Goal: Communication & Community: Answer question/provide support

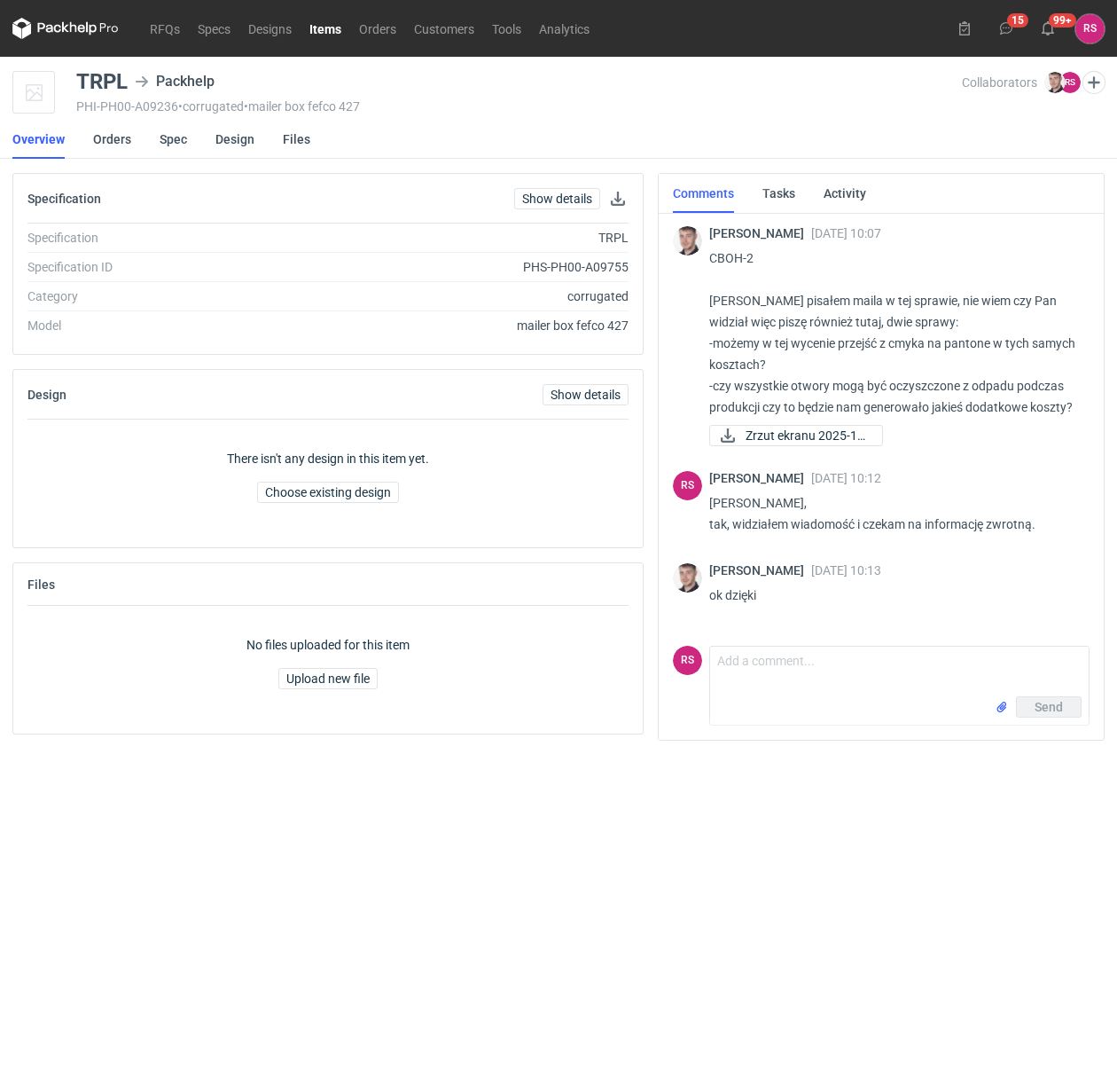
scroll to position [14, 0]
click at [805, 668] on textarea "Comment message" at bounding box center [900, 671] width 379 height 50
click at [768, 666] on textarea "Comment message" at bounding box center [900, 671] width 379 height 50
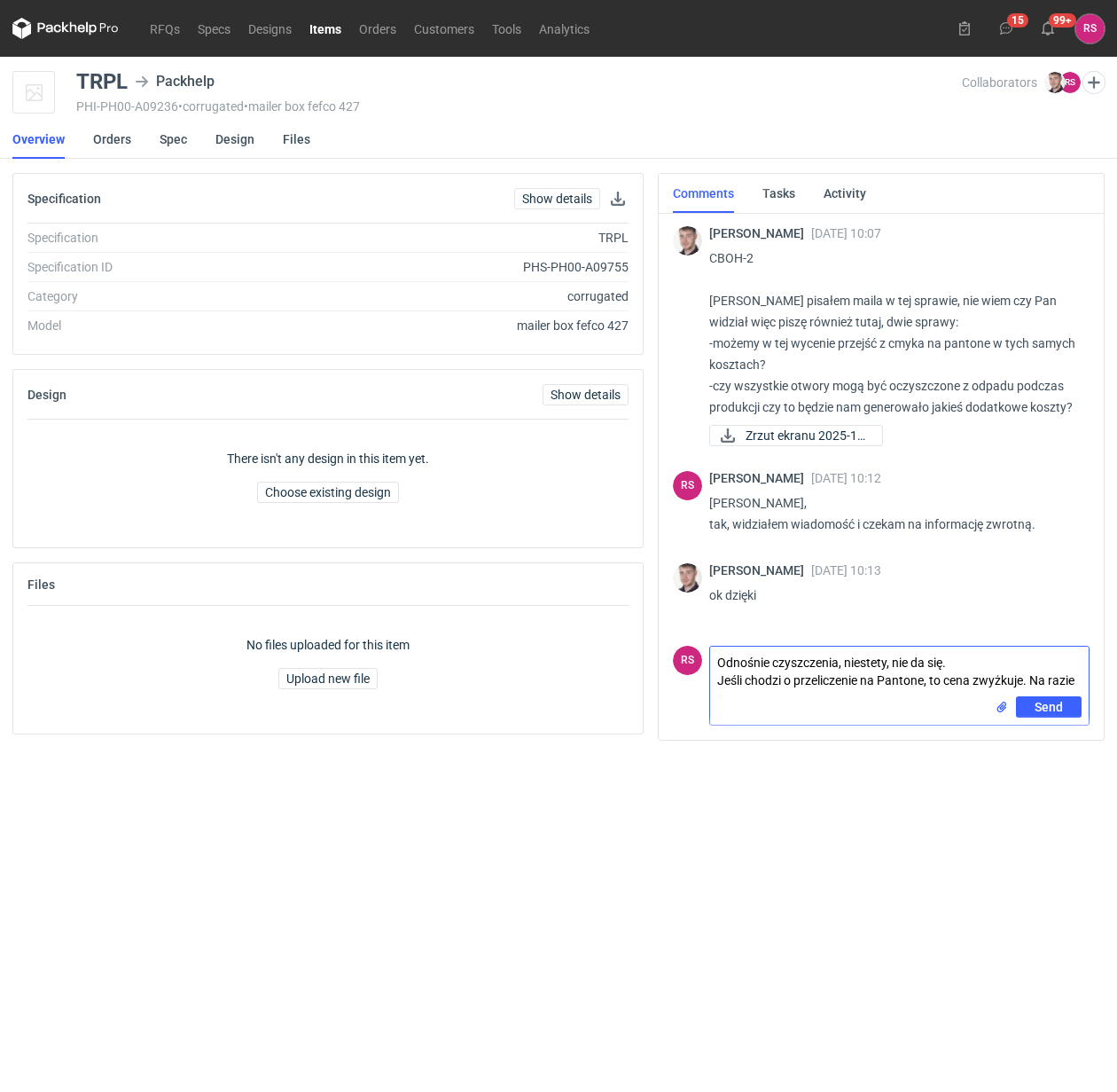
scroll to position [0, 0]
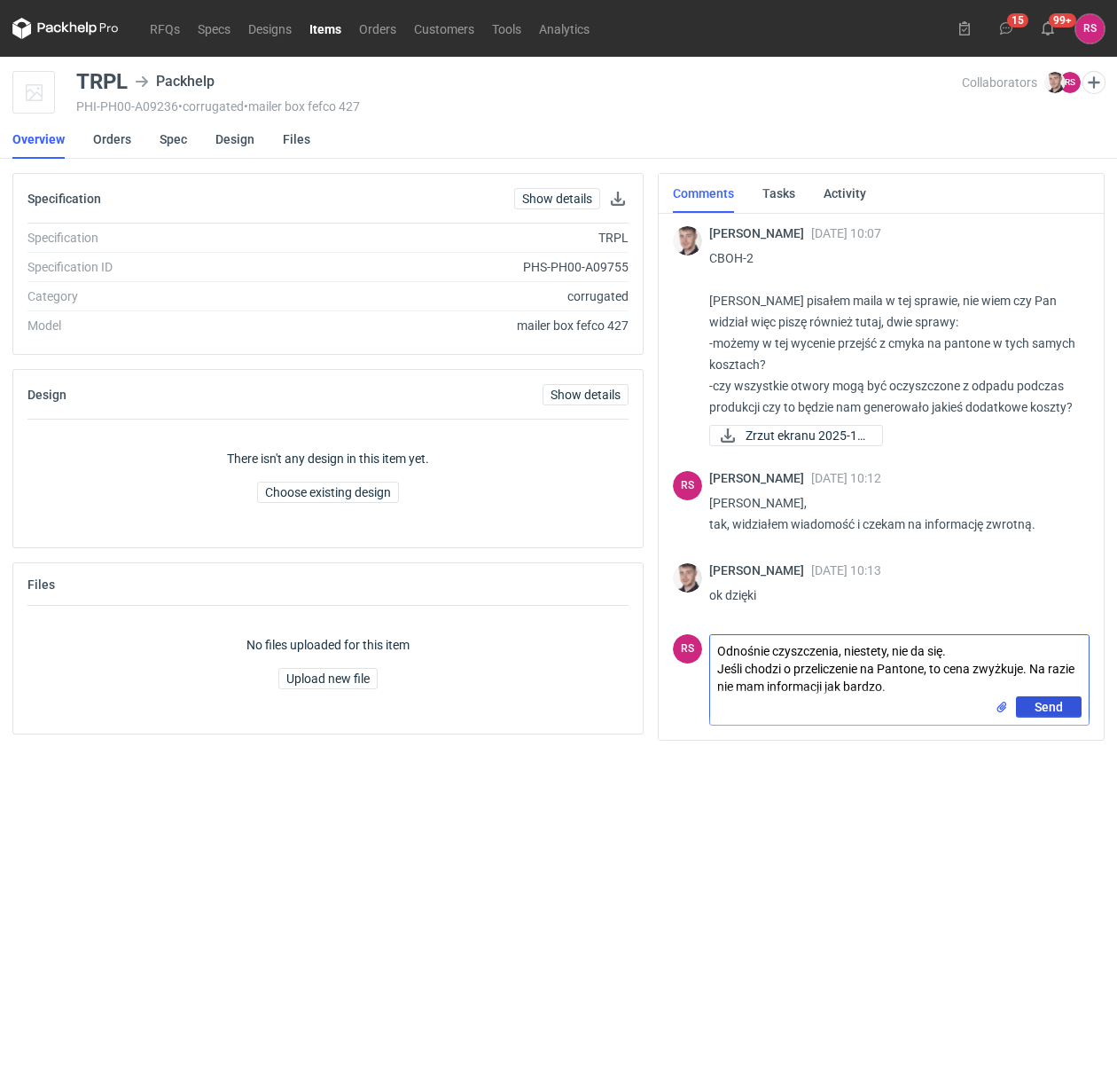
type textarea "Odnośnie czyszczenia, niestety, nie da się. Jeśli chodzi o przeliczenie na Pant…"
click at [1045, 707] on span "Send" at bounding box center [1048, 707] width 28 height 13
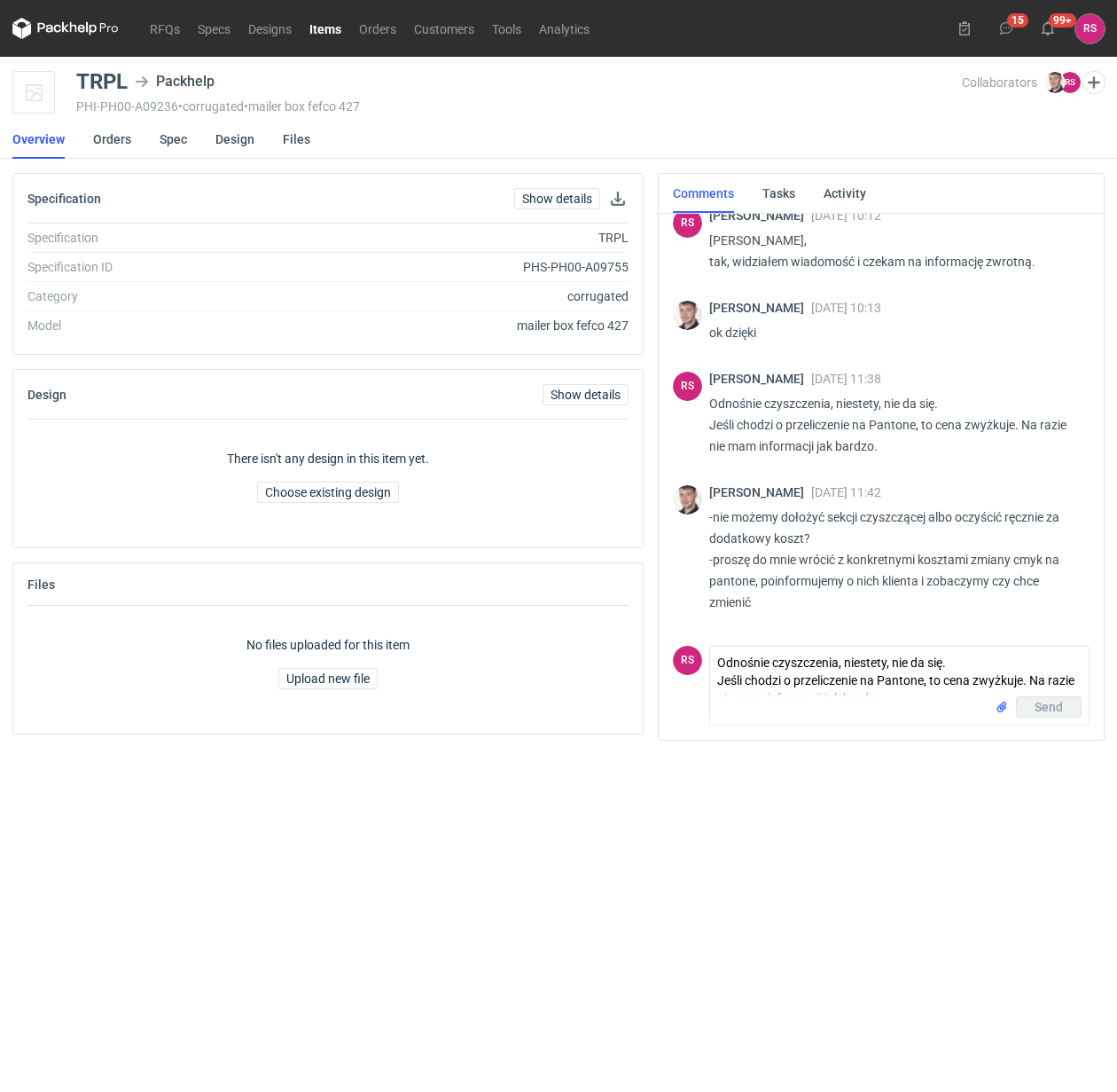
scroll to position [282, 0]
click at [807, 664] on textarea "Odnośnie czyszczenia, niestety, nie da się. Jeśli chodzi o przeliczenie na Pant…" at bounding box center [900, 671] width 379 height 50
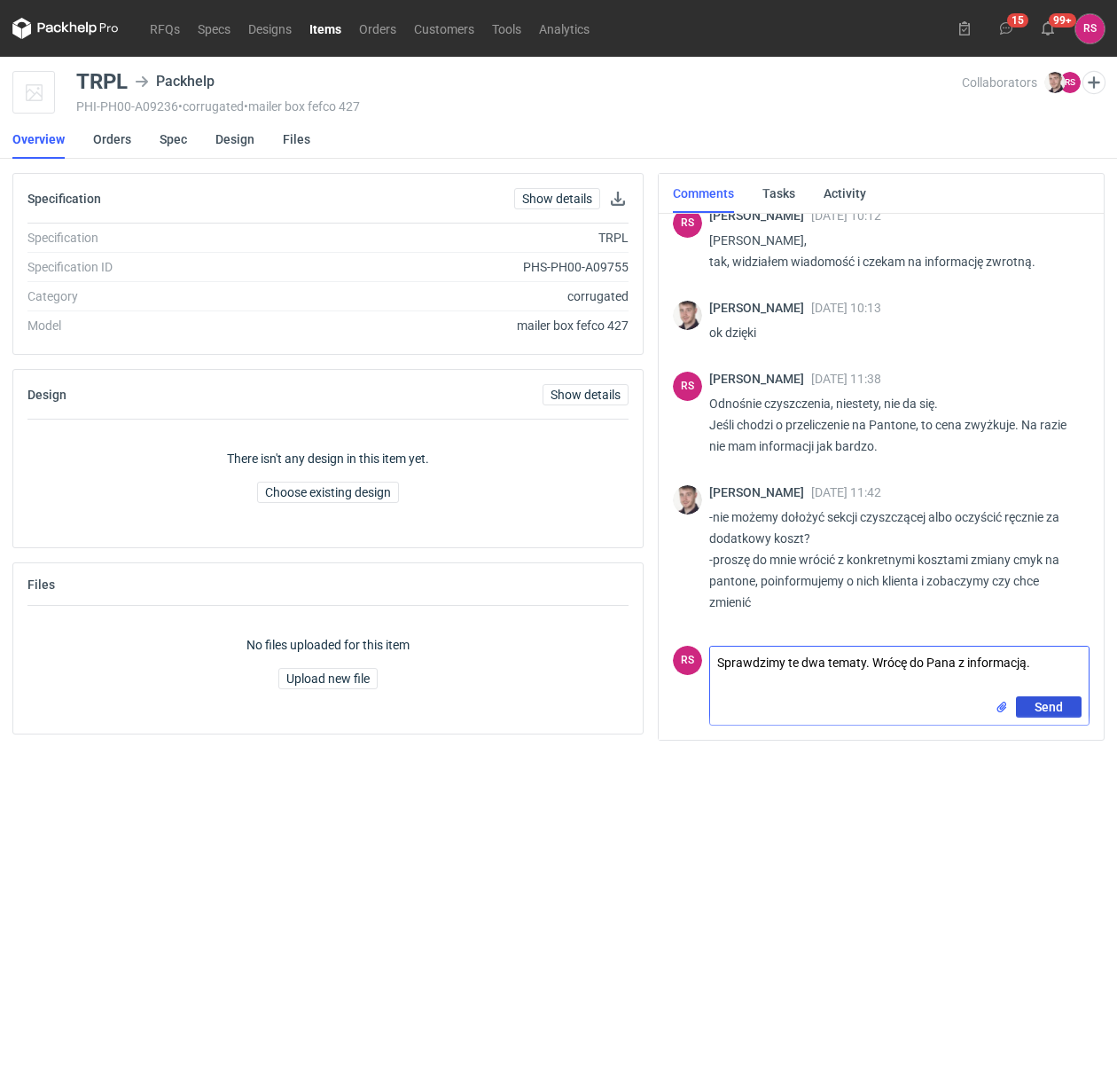
type textarea "Sprawdzimy te dwa tematy. Wrócę do Pana z informacją."
click at [1048, 703] on span "Send" at bounding box center [1048, 707] width 28 height 13
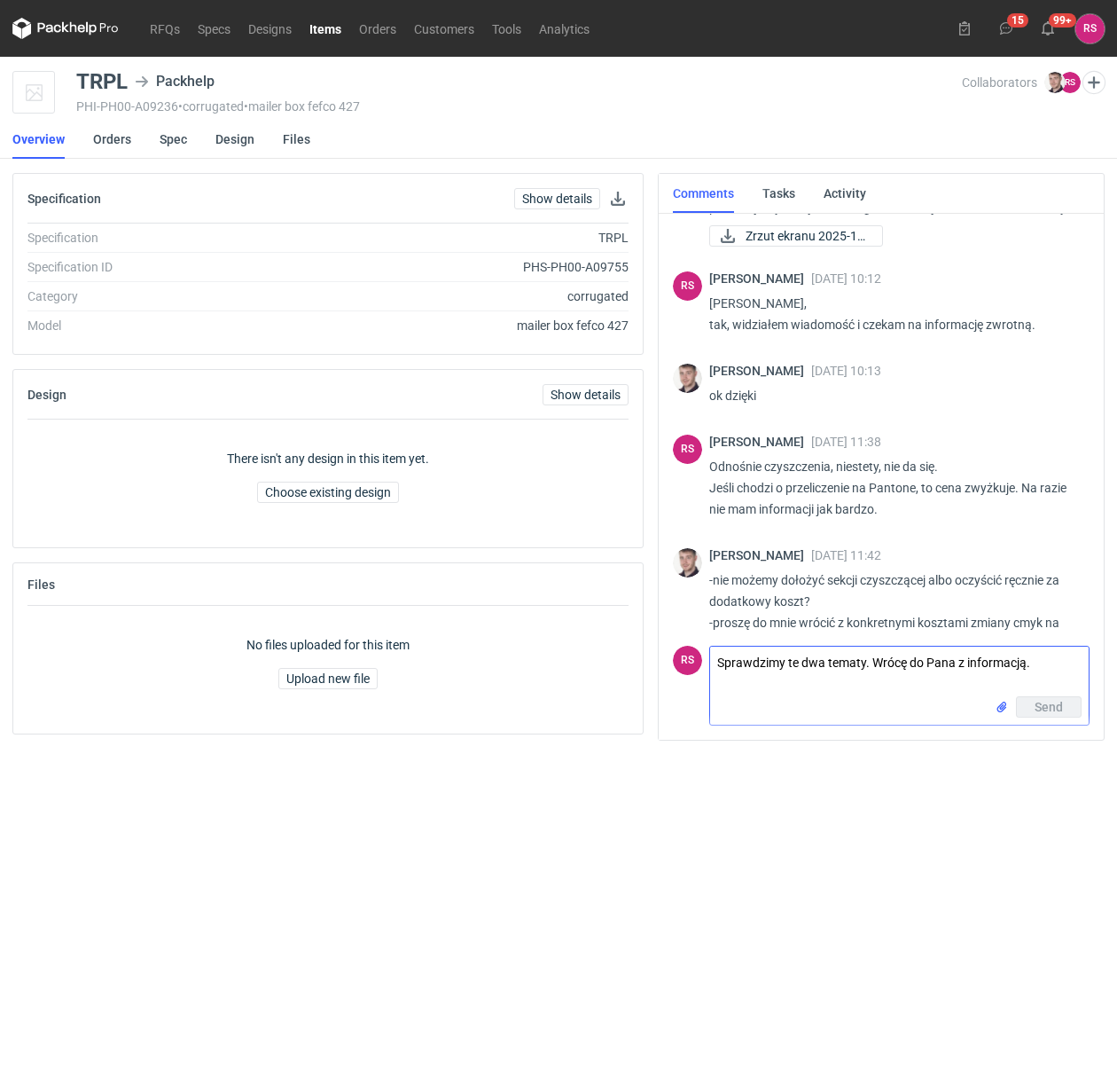
scroll to position [0, 0]
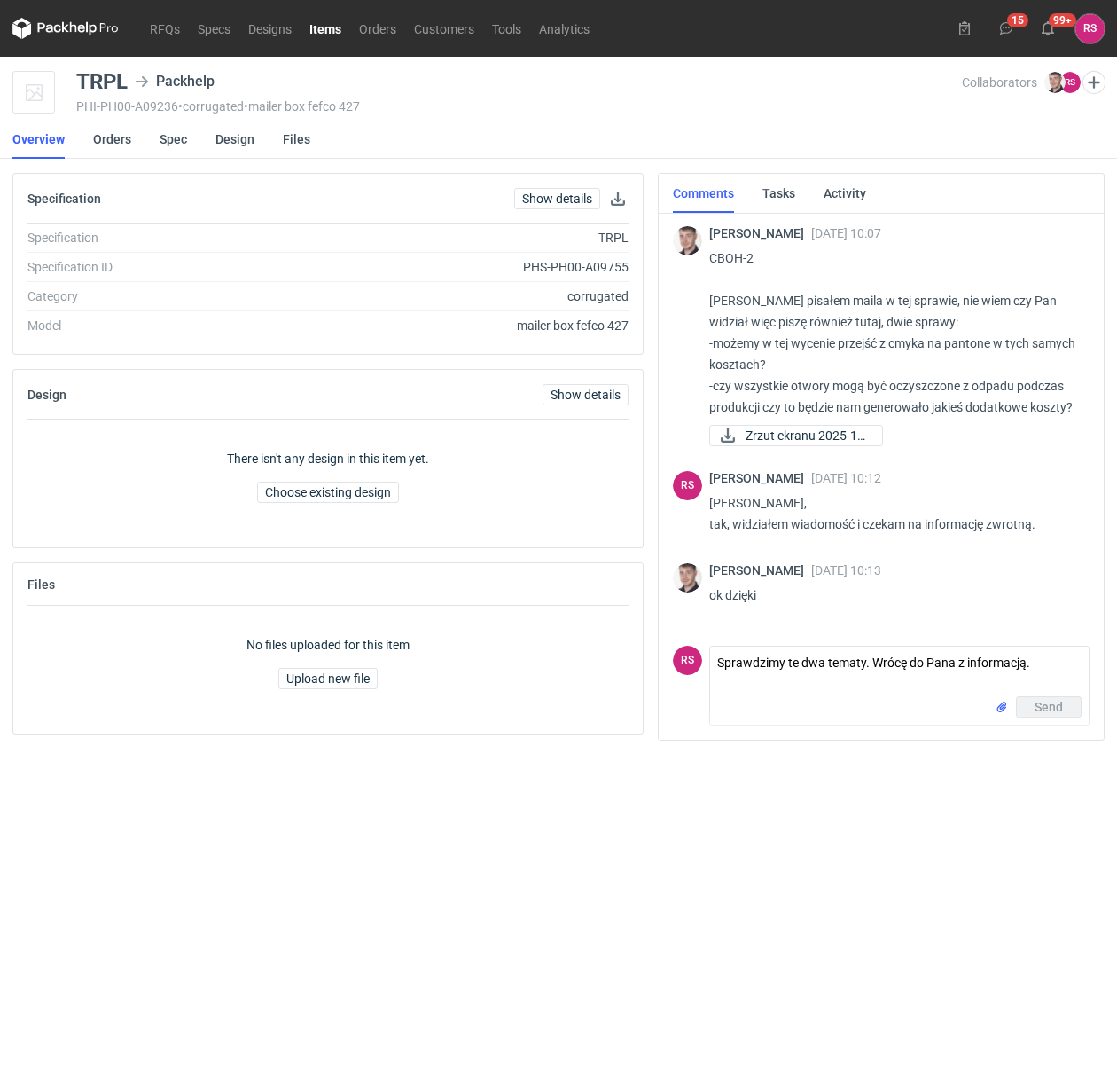
click at [320, 25] on link "Items" at bounding box center [325, 29] width 50 height 22
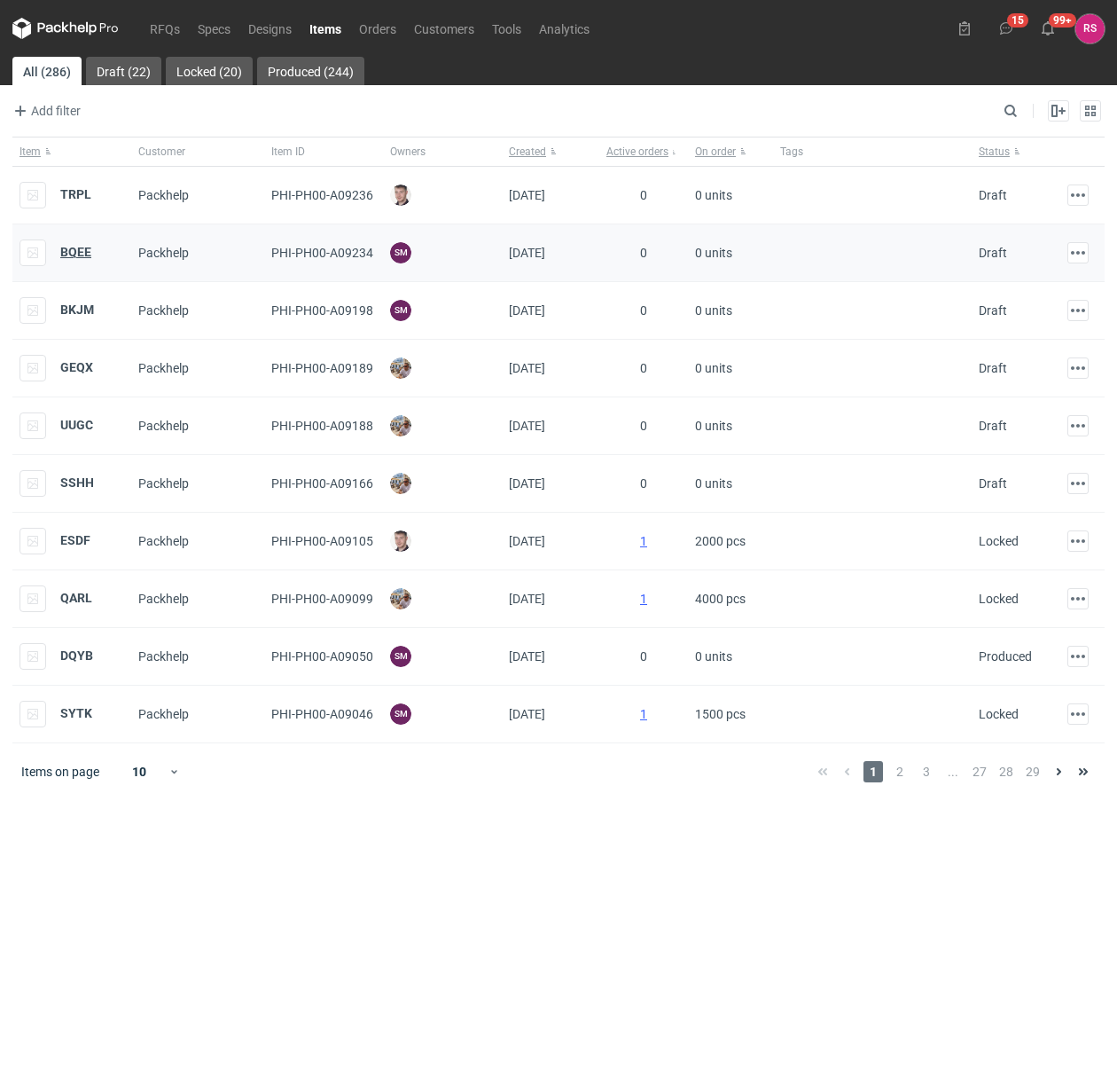
click at [80, 251] on strong "BQEE" at bounding box center [76, 252] width 31 height 14
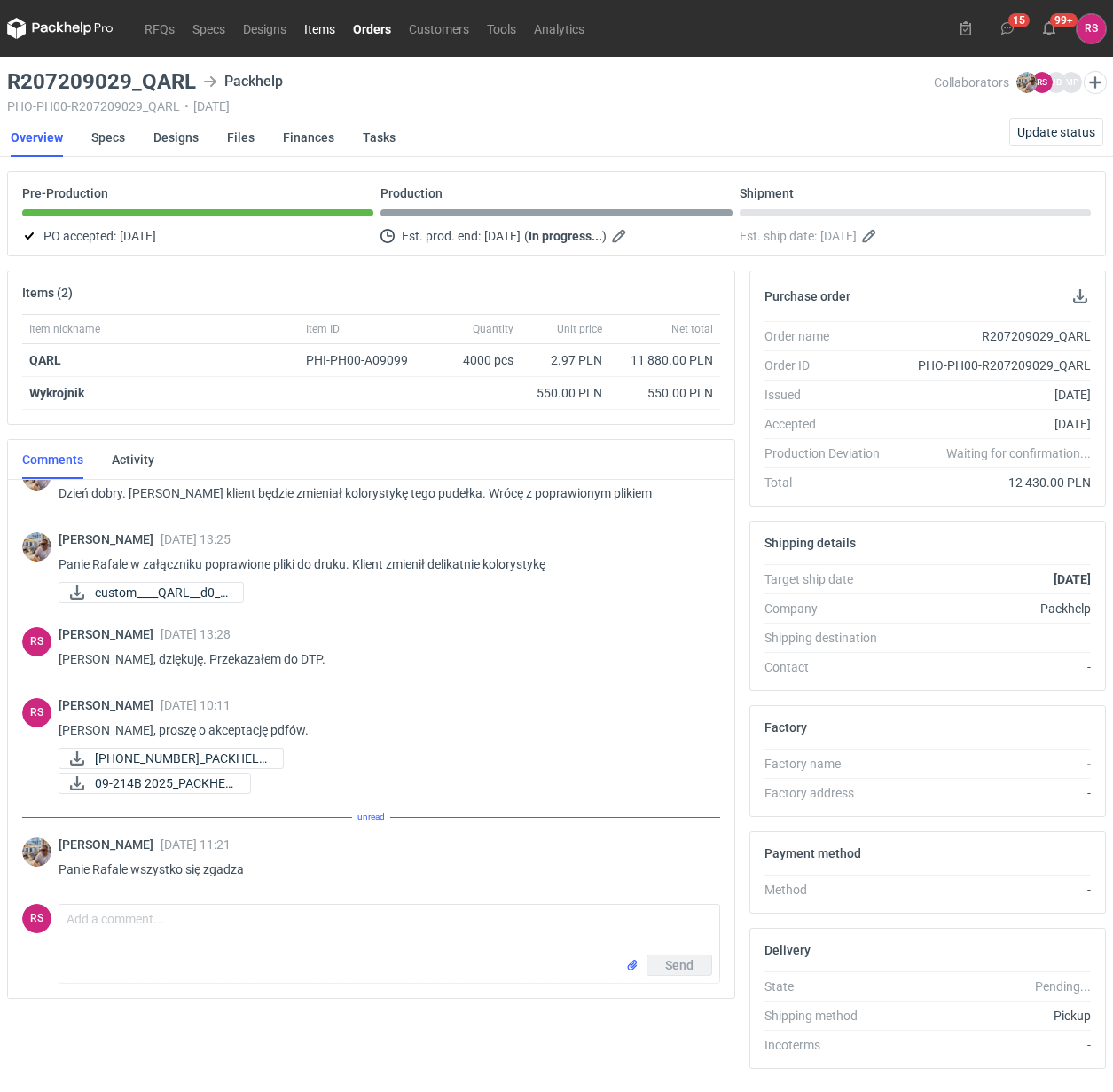
scroll to position [595, 0]
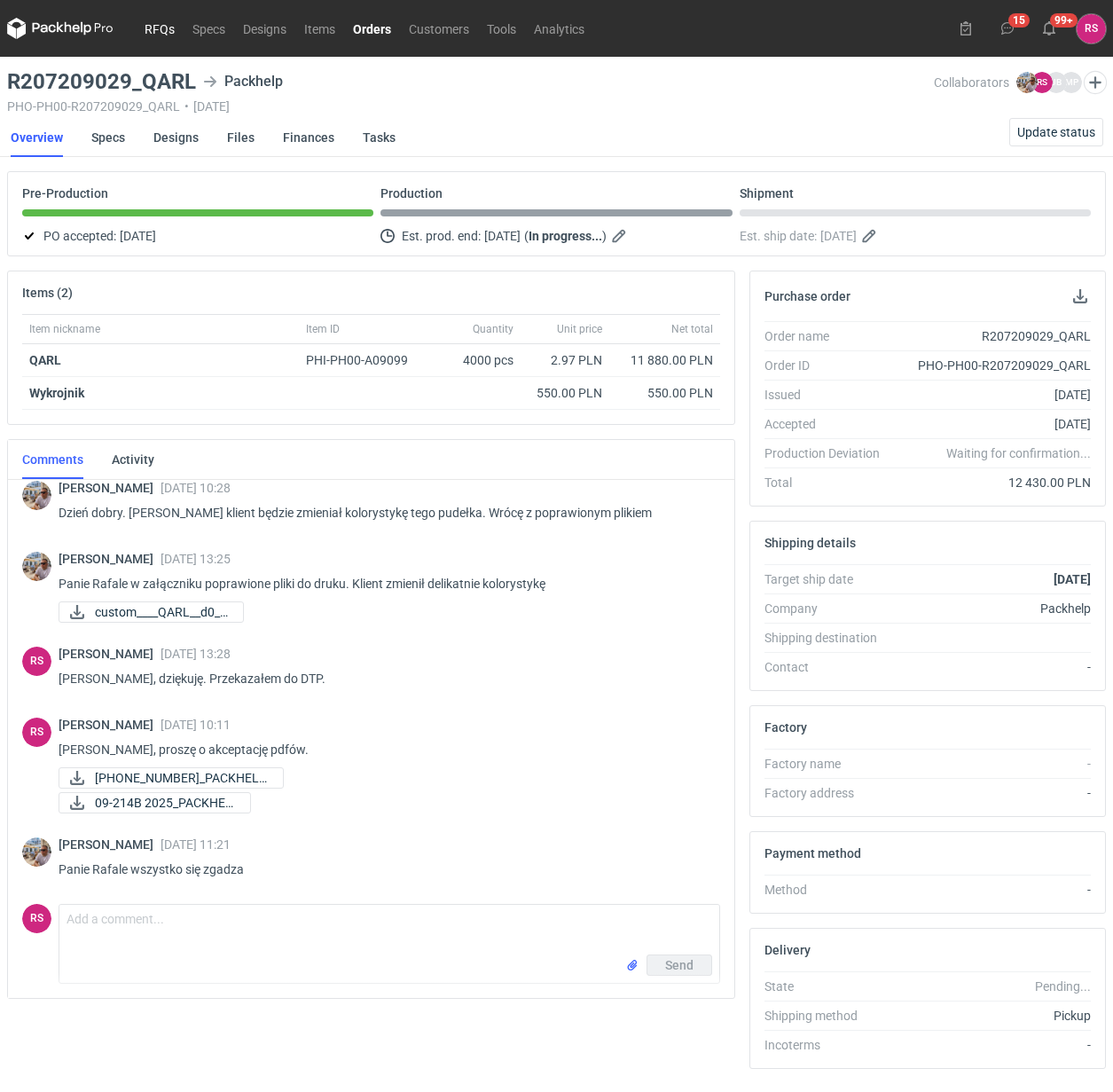
click at [161, 27] on link "RFQs" at bounding box center [159, 29] width 48 height 22
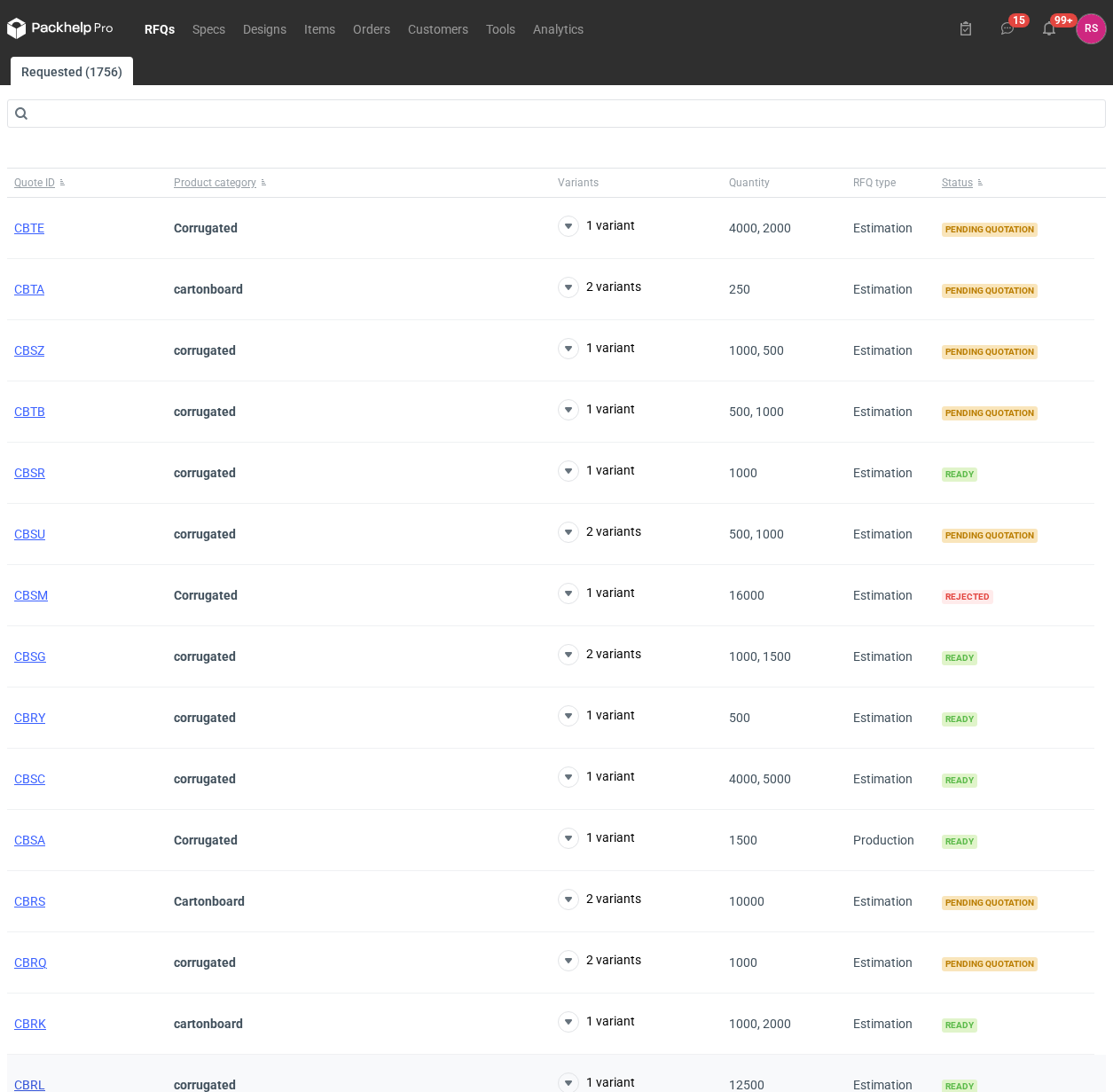
click at [31, 1087] on span "CBRL" at bounding box center [30, 1085] width 31 height 14
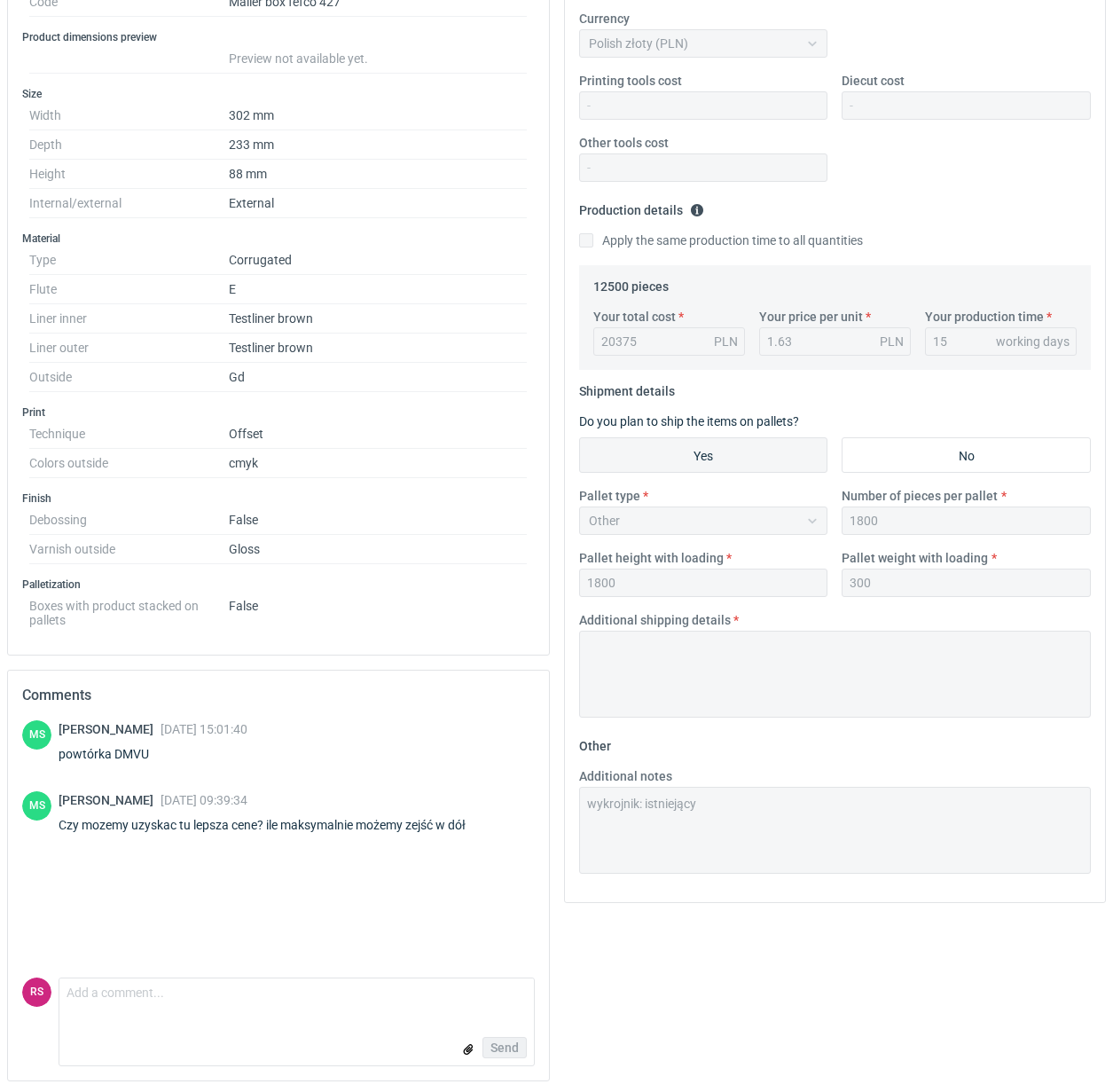
scroll to position [357, 0]
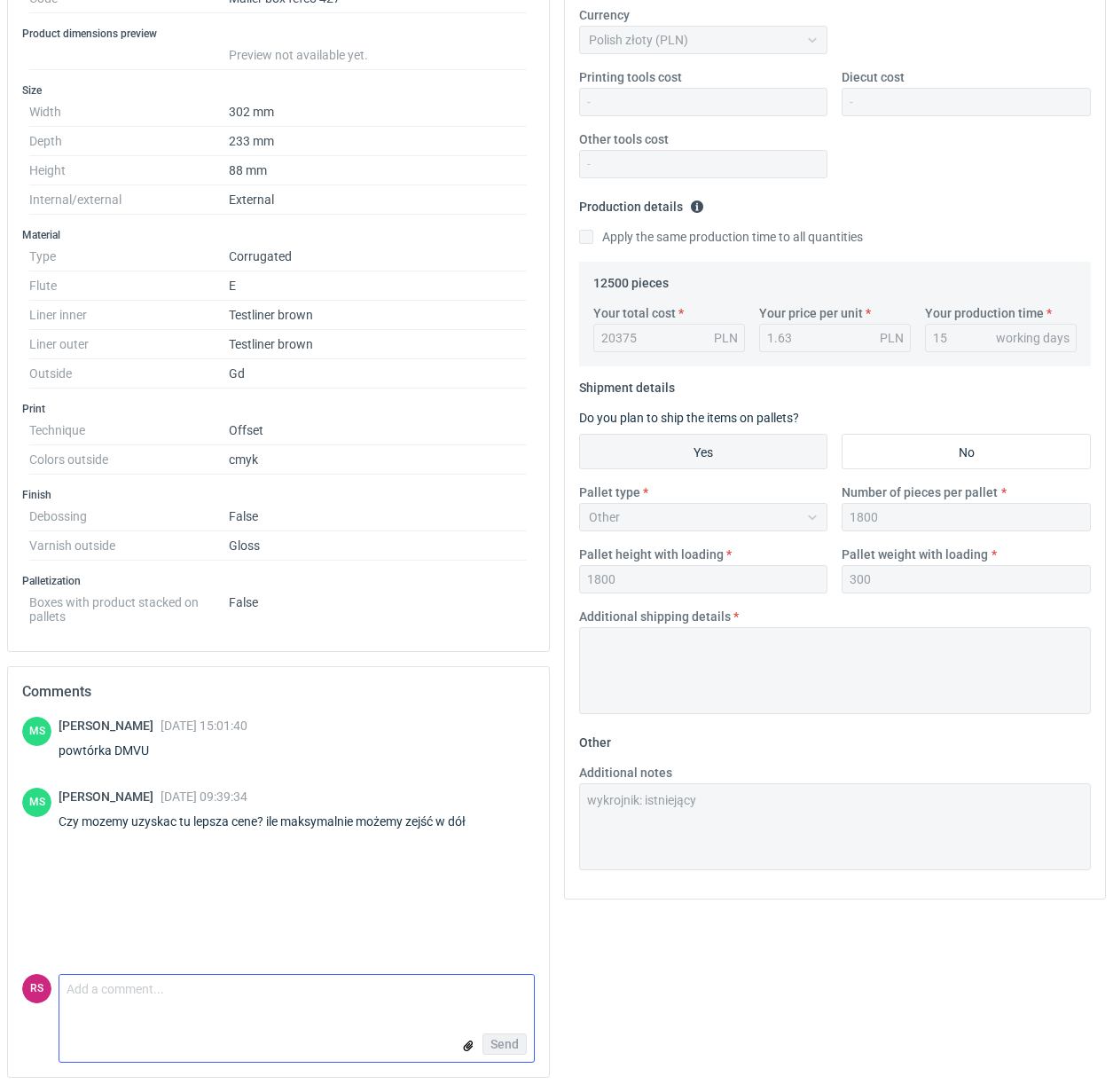
click at [174, 998] on textarea "Comment message" at bounding box center [297, 993] width 474 height 37
type textarea "Ostatecznie 1,61 zł/szt."
click at [506, 1043] on span "Send" at bounding box center [504, 1044] width 28 height 13
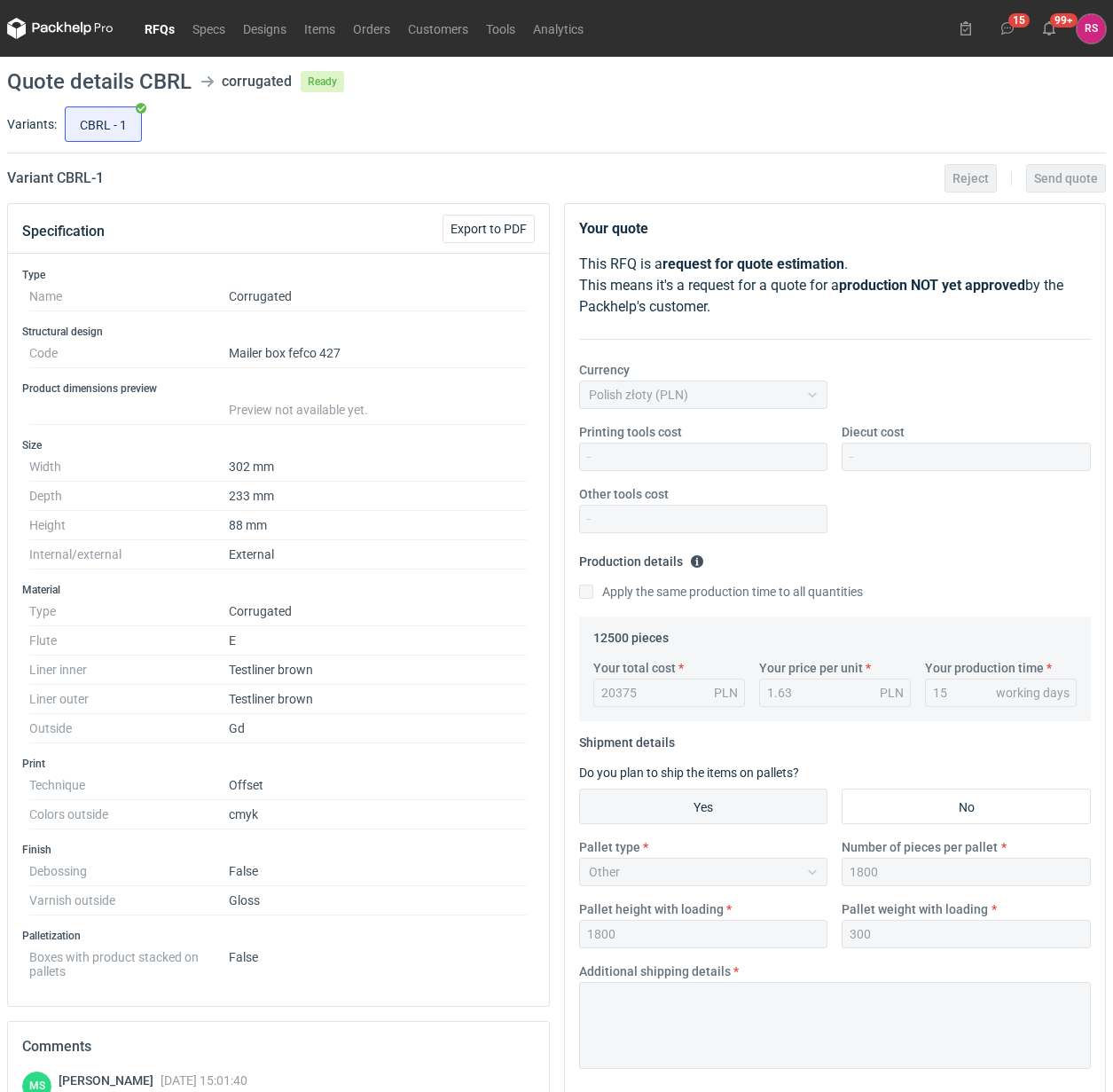
click at [162, 28] on link "RFQs" at bounding box center [159, 29] width 48 height 22
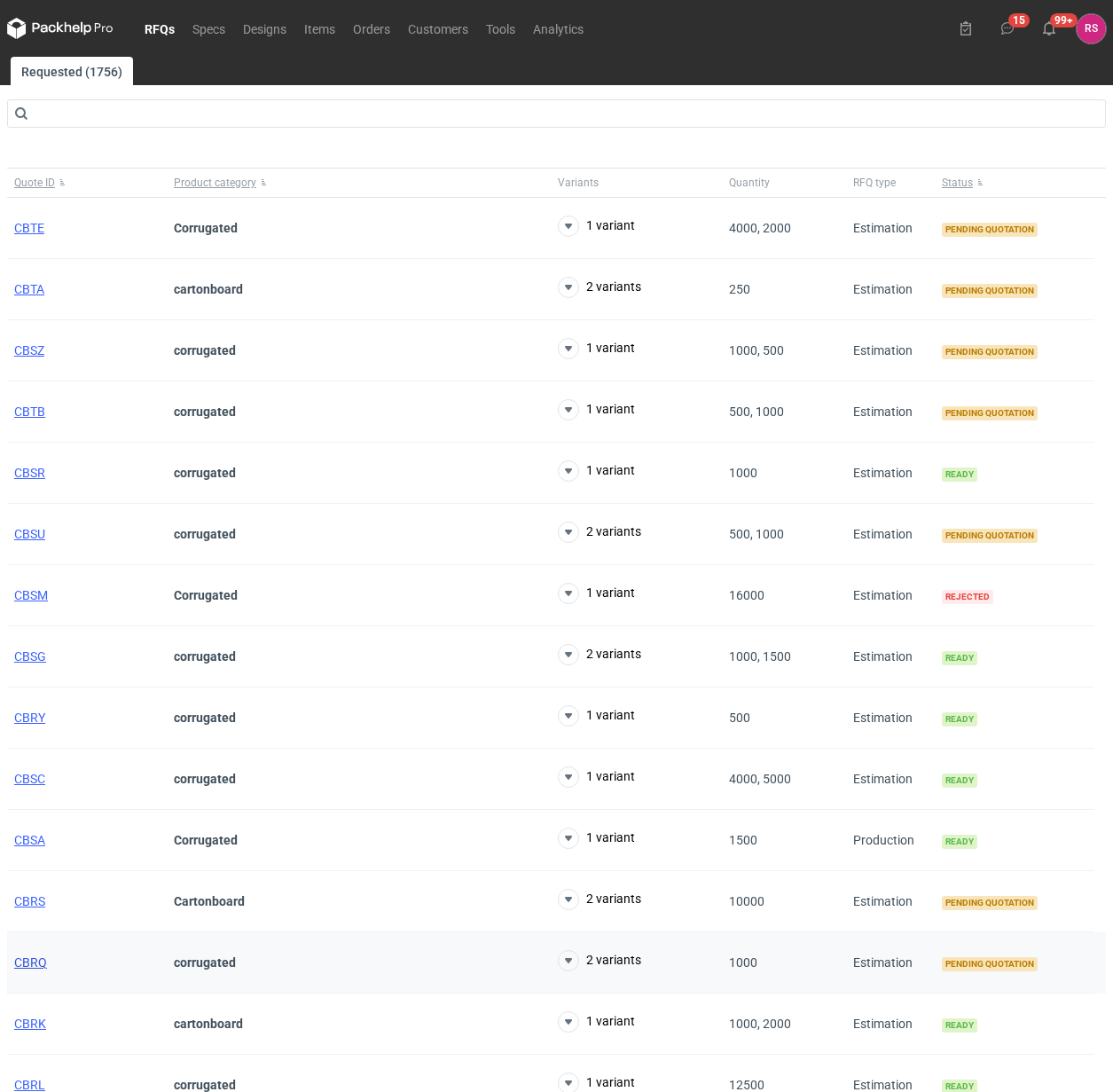
click at [33, 965] on span "CBRQ" at bounding box center [31, 962] width 32 height 14
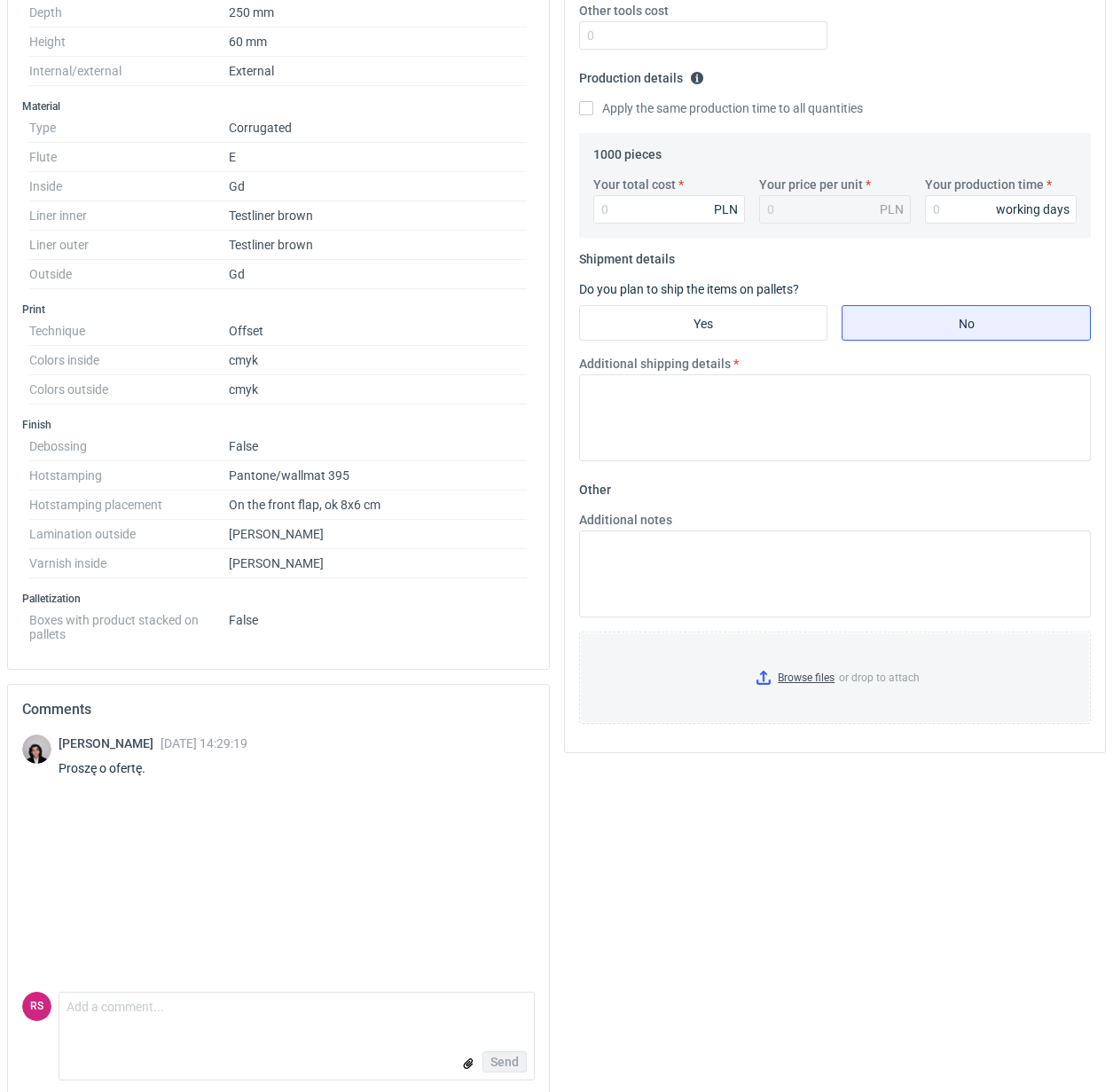
scroll to position [506, 0]
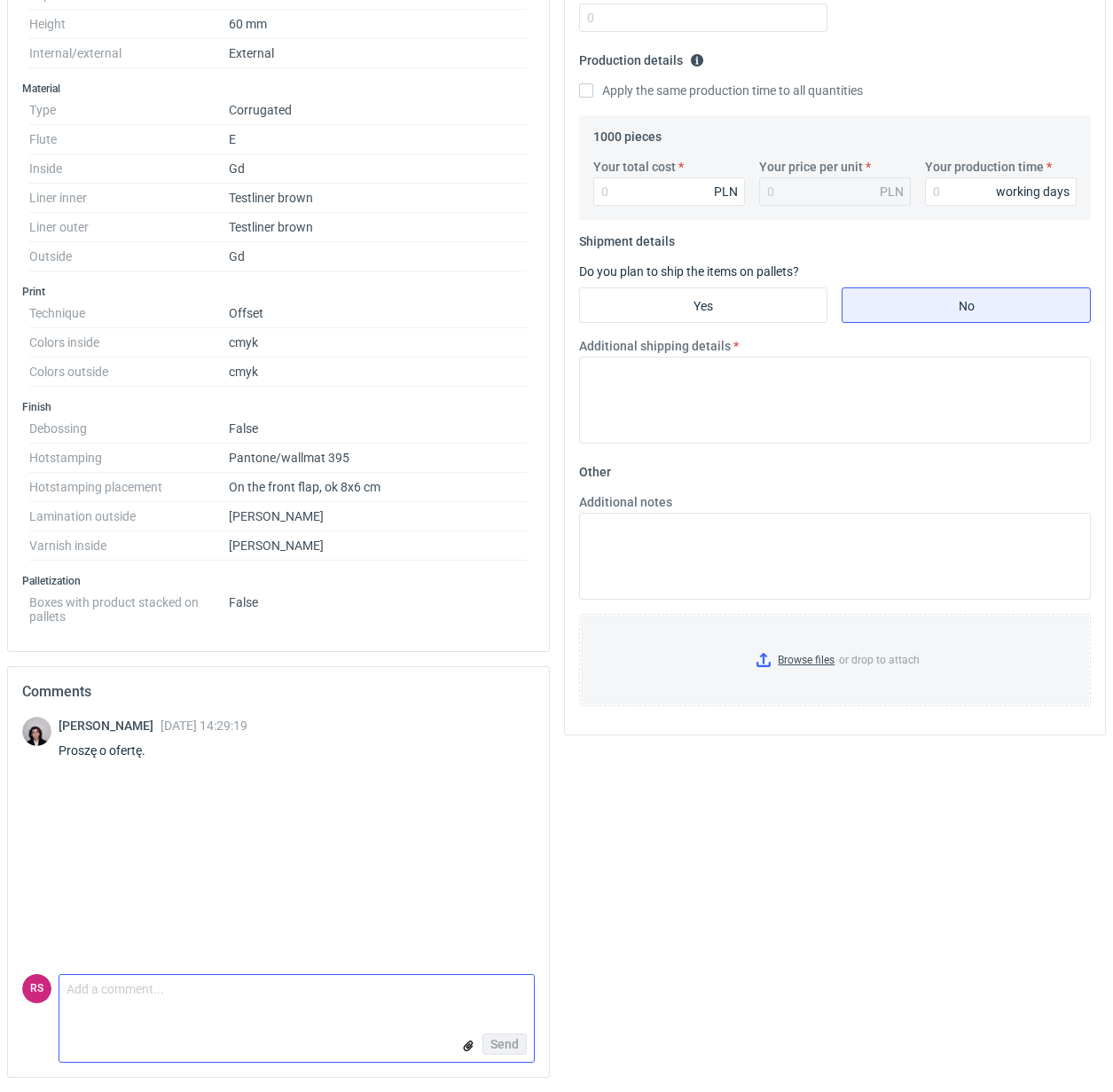
click at [220, 991] on textarea "Comment message" at bounding box center [297, 993] width 474 height 37
paste textarea "Rozmawialiśmy z firmą, która robi dla nas HS i jeżeli chodzi o kolor tego HS-a …"
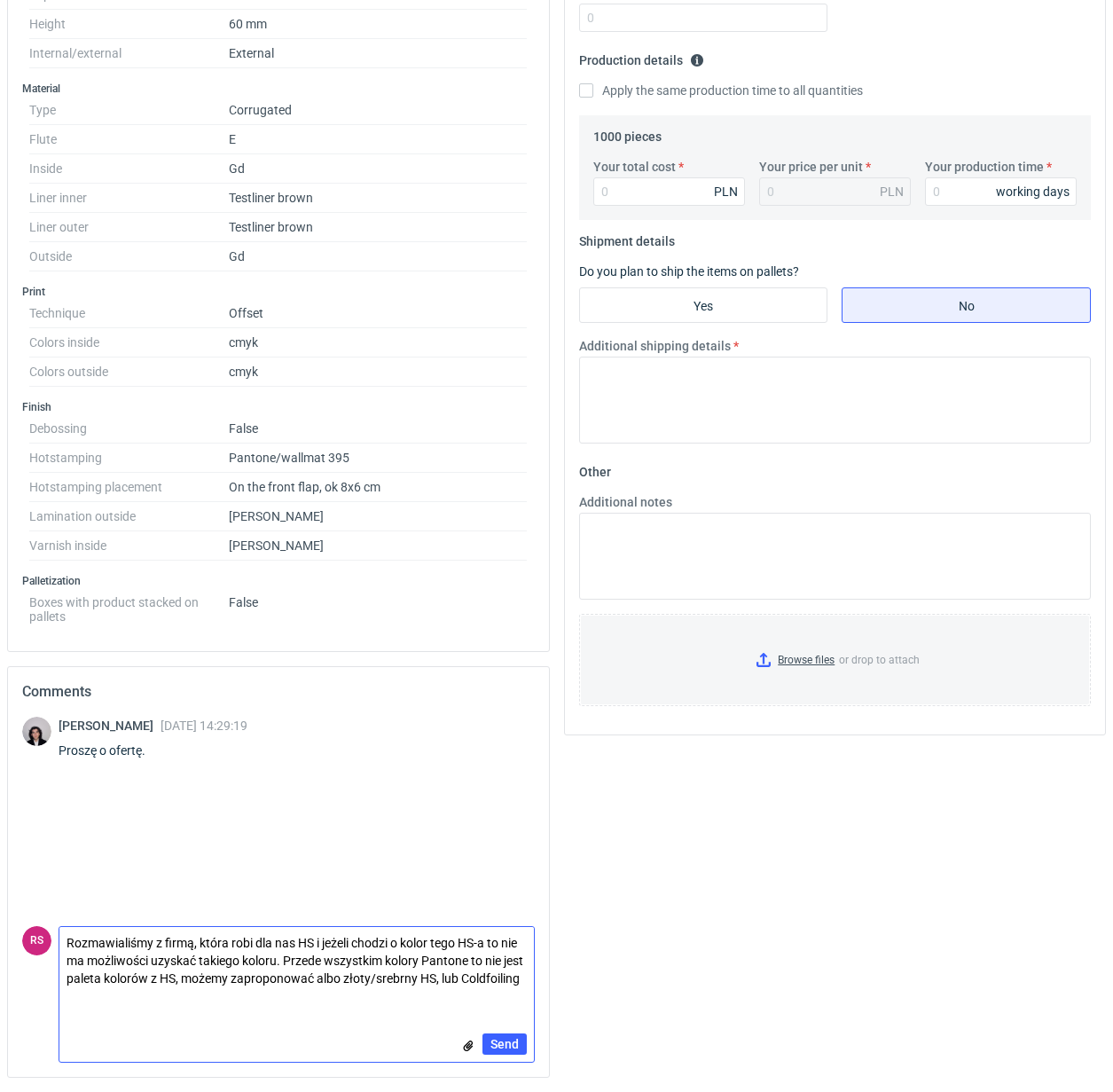
scroll to position [0, 0]
type textarea "Rozmawialiśmy z firmą, która robi dla nas HS i jeżeli chodzi o kolor tego HS-a …"
click at [500, 1040] on span "Send" at bounding box center [504, 1044] width 28 height 13
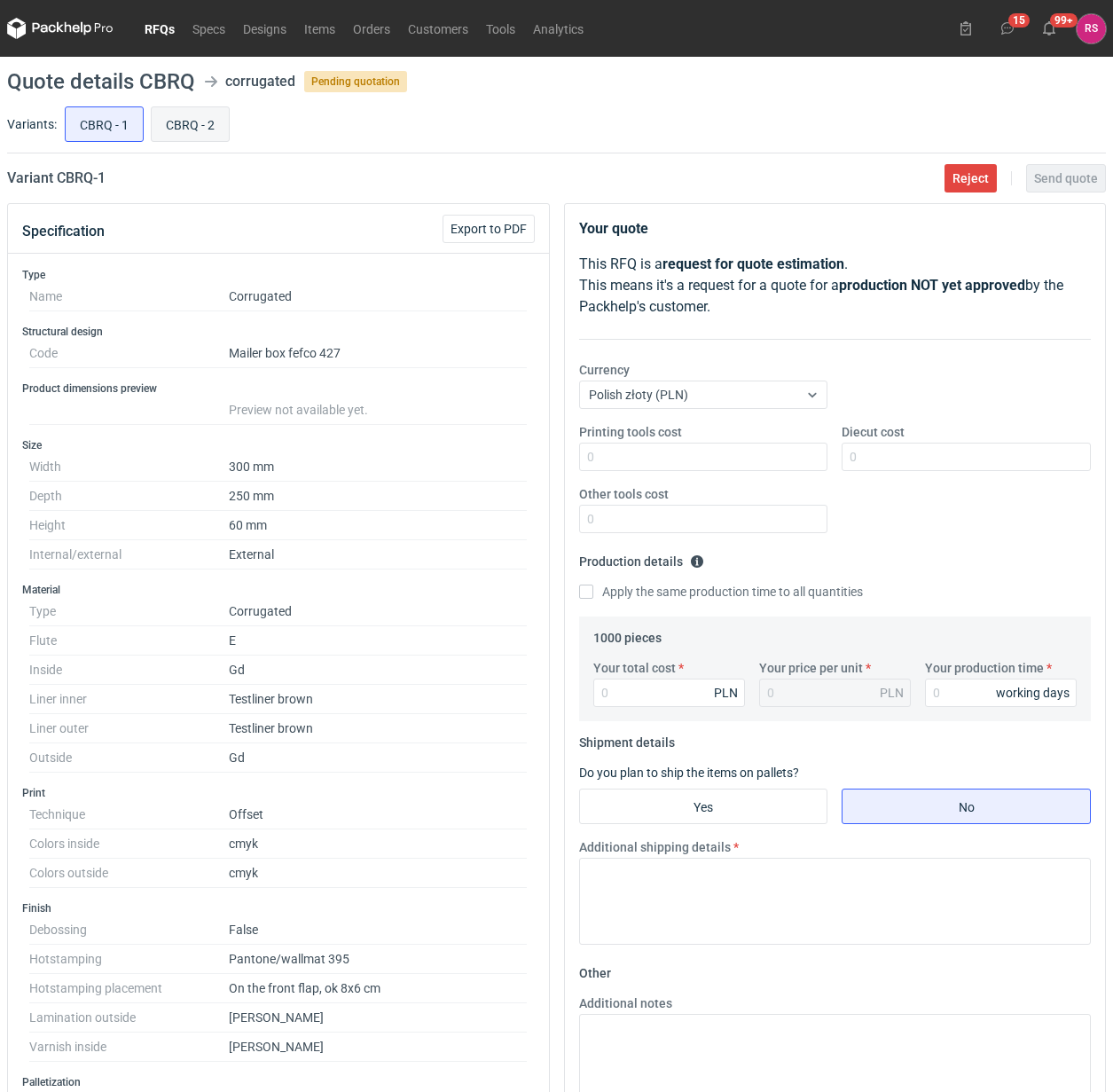
click at [198, 130] on input "CBRQ - 2" at bounding box center [190, 124] width 78 height 33
radio input "true"
click at [94, 118] on input "CBRQ - 1" at bounding box center [105, 124] width 78 height 33
radio input "true"
